Goal: Find specific page/section: Find specific page/section

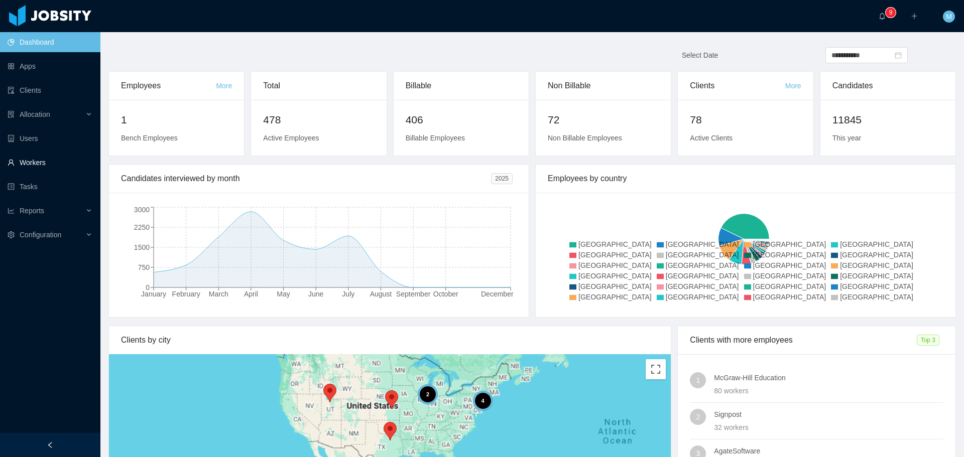
click at [55, 158] on link "Workers" at bounding box center [50, 163] width 85 height 20
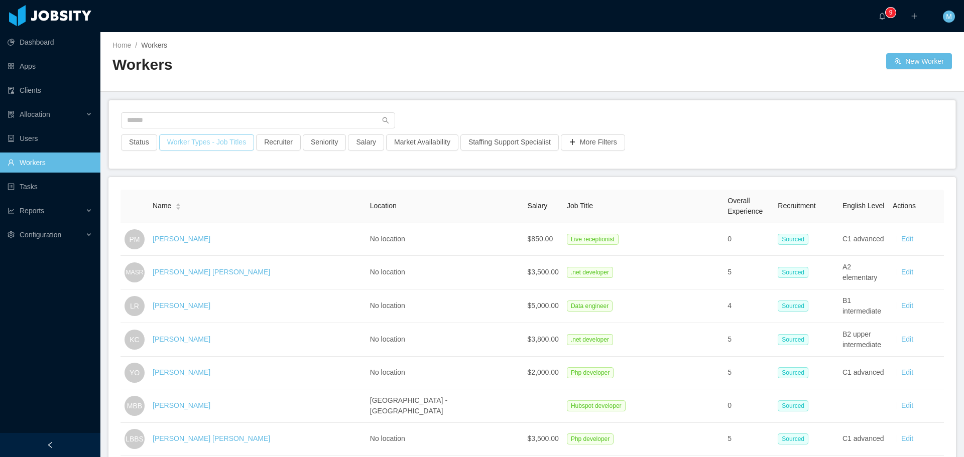
click at [210, 142] on button "Worker Types - Job Titles" at bounding box center [206, 143] width 95 height 16
click at [287, 143] on button "Recruiter" at bounding box center [278, 143] width 45 height 16
click at [248, 185] on div at bounding box center [273, 187] width 142 height 15
type input "******"
click at [279, 209] on li "[PERSON_NAME]" at bounding box center [274, 207] width 151 height 16
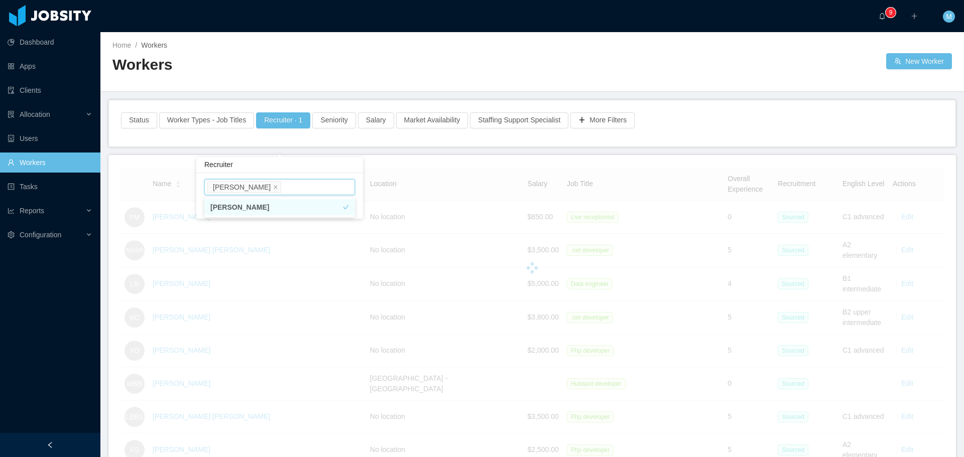
click at [437, 175] on main "Home / Workers / Workers New Worker Status Worker Types - Job Titles Recruiter …" at bounding box center [531, 244] width 863 height 425
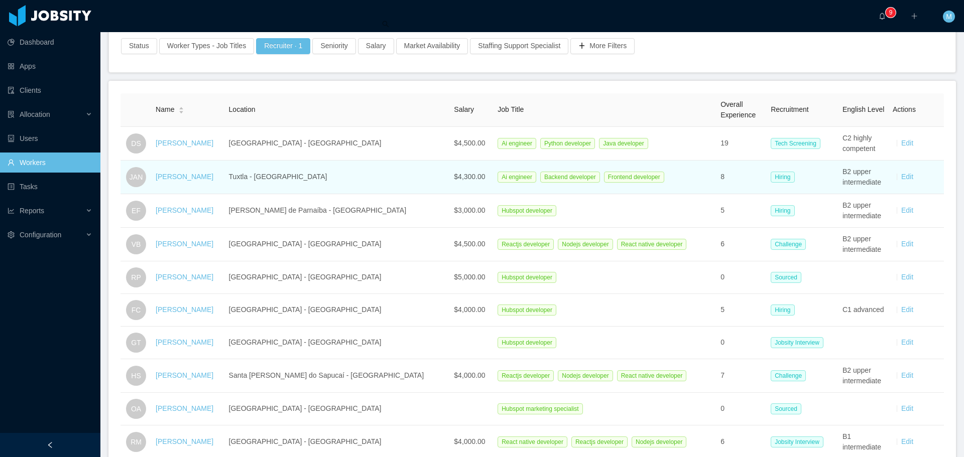
scroll to position [100, 0]
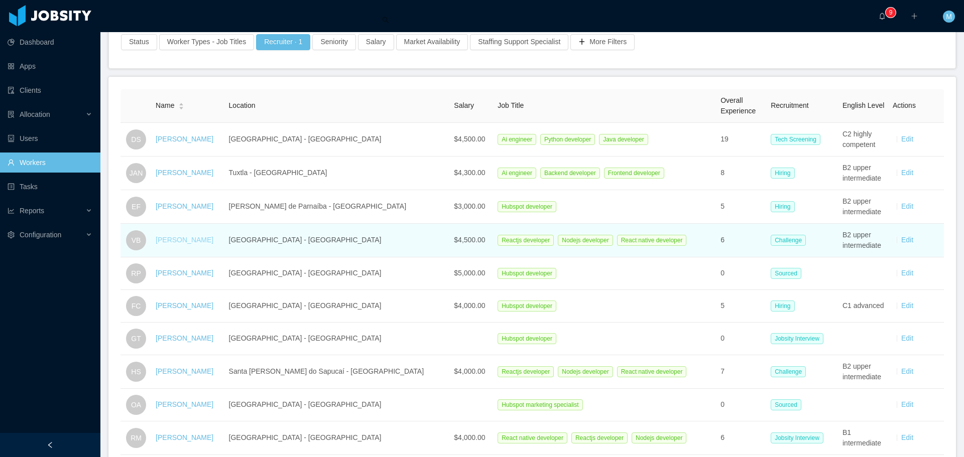
click at [179, 241] on link "[PERSON_NAME]" at bounding box center [185, 240] width 58 height 8
